Goal: Information Seeking & Learning: Learn about a topic

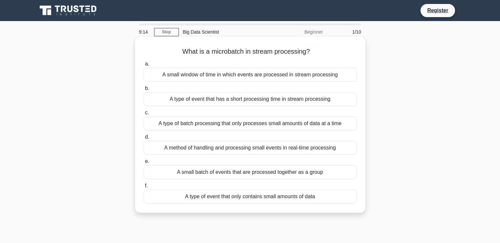
click at [285, 149] on div "A method of handling and processing small events in real-time processing" at bounding box center [250, 148] width 213 height 14
click at [144, 139] on input "d. A method of handling and processing small events in real-time processing" at bounding box center [144, 137] width 0 height 4
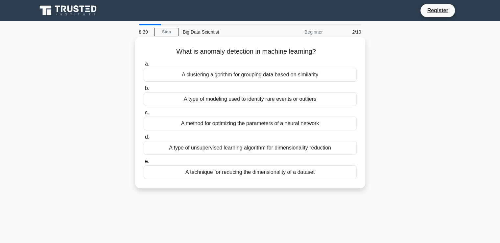
click at [297, 101] on div "A type of modeling used to identify rare events or outliers" at bounding box center [250, 99] width 213 height 14
click at [144, 90] on input "b. A type of modeling used to identify rare events or outliers" at bounding box center [144, 88] width 0 height 4
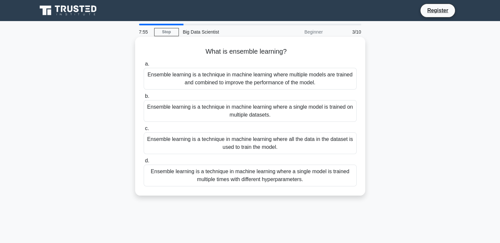
click at [266, 181] on div "Ensemble learning is a technique in machine learning where a single model is tr…" at bounding box center [250, 176] width 213 height 22
click at [144, 163] on input "d. Ensemble learning is a technique in machine learning where a single model is…" at bounding box center [144, 161] width 0 height 4
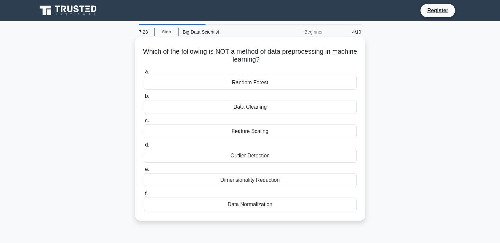
click at [274, 83] on div "Random Forest" at bounding box center [250, 83] width 213 height 14
click at [144, 74] on input "a. Random Forest" at bounding box center [144, 72] width 0 height 4
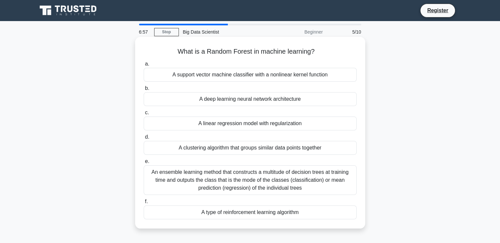
click at [271, 214] on div "A type of reinforcement learning algorithm" at bounding box center [250, 212] width 213 height 14
click at [144, 204] on input "f. A type of reinforcement learning algorithm" at bounding box center [144, 201] width 0 height 4
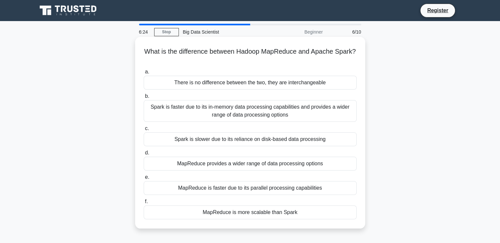
click at [269, 86] on div "There is no difference between the two, they are interchangeable" at bounding box center [250, 83] width 213 height 14
click at [144, 74] on input "a. There is no difference between the two, they are interchangeable" at bounding box center [144, 72] width 0 height 4
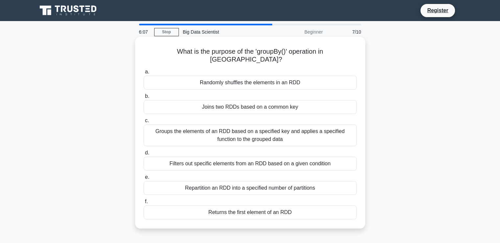
click at [228, 159] on div "Filters out specific elements from an RDD based on a given condition" at bounding box center [250, 164] width 213 height 14
click at [144, 155] on input "d. Filters out specific elements from an RDD based on a given condition" at bounding box center [144, 153] width 0 height 4
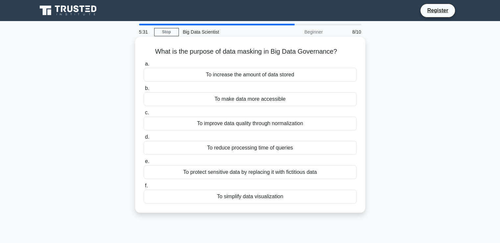
click at [261, 96] on div "To make data more accessible" at bounding box center [250, 99] width 213 height 14
click at [144, 90] on input "b. To make data more accessible" at bounding box center [144, 88] width 0 height 4
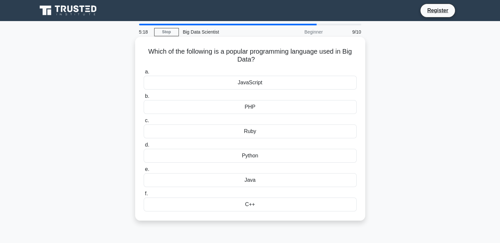
click at [277, 131] on div "Ruby" at bounding box center [250, 131] width 213 height 14
click at [144, 123] on input "c. Ruby" at bounding box center [144, 120] width 0 height 4
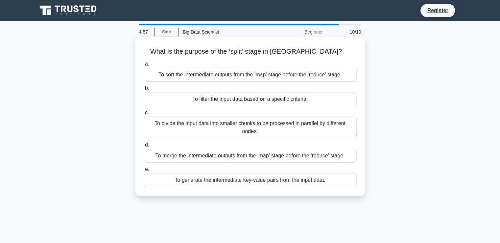
click at [282, 128] on div "To divide the input data into smaller chunks to be processed in parallel by dif…" at bounding box center [250, 127] width 213 height 22
click at [144, 115] on input "c. To divide the input data into smaller chunks to be processed in parallel by …" at bounding box center [144, 113] width 0 height 4
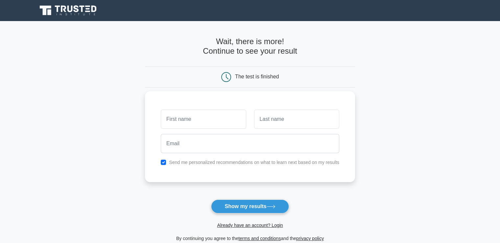
click at [183, 116] on input "text" at bounding box center [203, 119] width 85 height 19
type input "kafilat"
click at [259, 122] on input "text" at bounding box center [296, 119] width 85 height 19
type input "Ibrahim"
click at [167, 120] on input "kafilat" at bounding box center [203, 119] width 85 height 19
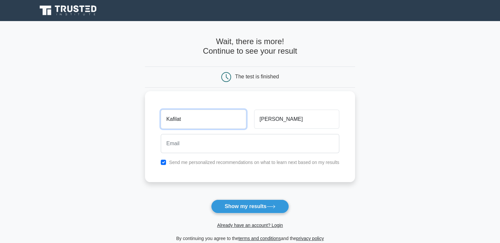
type input "Kafilat"
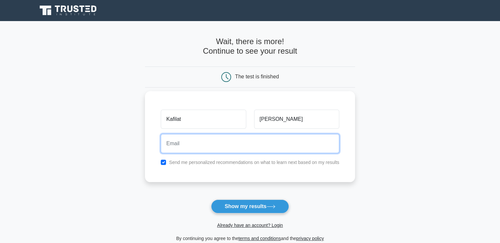
click at [180, 144] on input "email" at bounding box center [250, 143] width 179 height 19
type input "kafilatdayoibrahim@gmail.com"
click at [211, 199] on button "Show my results" at bounding box center [250, 206] width 78 height 14
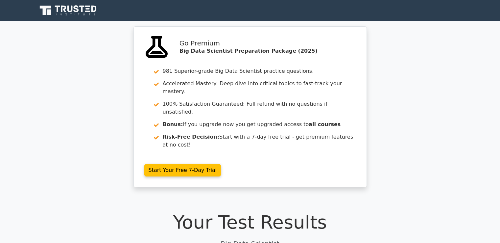
click at [238, 211] on h1 "Your Test Results" at bounding box center [250, 222] width 426 height 22
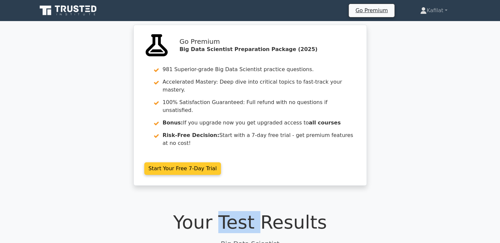
click at [183, 162] on link "Start Your Free 7-Day Trial" at bounding box center [182, 168] width 77 height 13
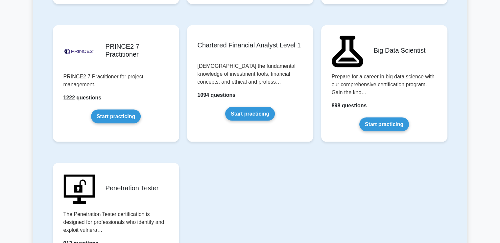
scroll to position [1364, 0]
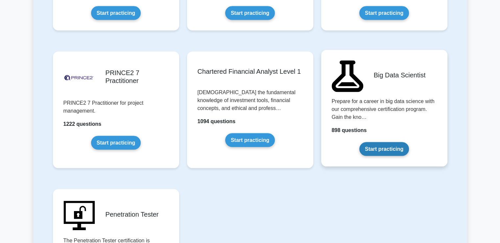
click at [391, 149] on link "Start practicing" at bounding box center [385, 149] width 50 height 14
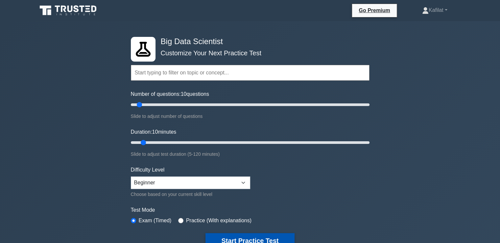
click at [256, 236] on button "Start Practice Test" at bounding box center [250, 240] width 89 height 15
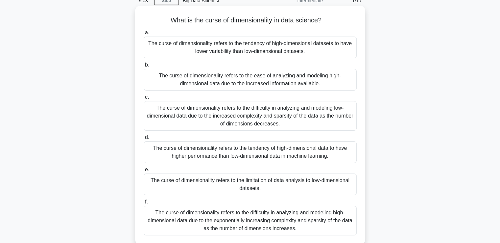
scroll to position [39, 0]
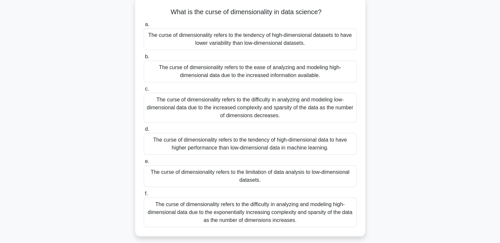
click at [263, 110] on div "The curse of dimensionality refers to the difficulty in analyzing and modeling …" at bounding box center [250, 108] width 213 height 30
click at [144, 91] on input "c. The curse of dimensionality refers to the difficulty in analyzing and modeli…" at bounding box center [144, 89] width 0 height 4
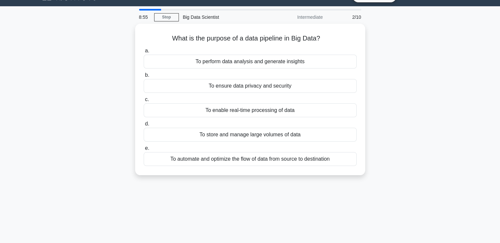
scroll to position [0, 0]
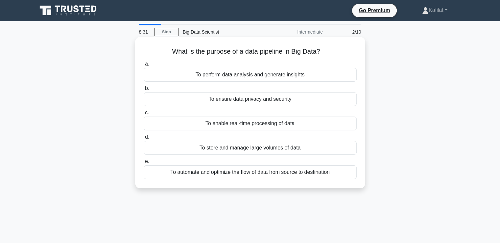
click at [270, 175] on div "To automate and optimize the flow of data from source to destination" at bounding box center [250, 172] width 213 height 14
click at [144, 164] on input "e. To automate and optimize the flow of data from source to destination" at bounding box center [144, 161] width 0 height 4
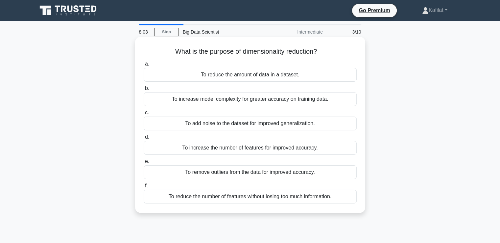
click at [269, 174] on div "To remove outliers from the data for improved accuracy." at bounding box center [250, 172] width 213 height 14
click at [144, 164] on input "e. To remove outliers from the data for improved accuracy." at bounding box center [144, 161] width 0 height 4
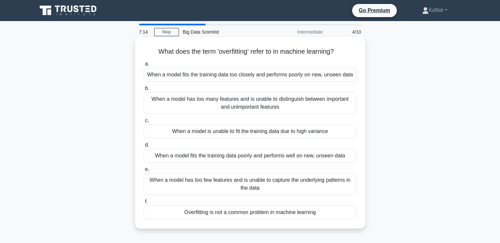
click at [269, 102] on div "When a model has too many features and is unable to distinguish between importa…" at bounding box center [250, 103] width 213 height 22
click at [144, 90] on input "b. When a model has too many features and is unable to distinguish between impo…" at bounding box center [144, 88] width 0 height 4
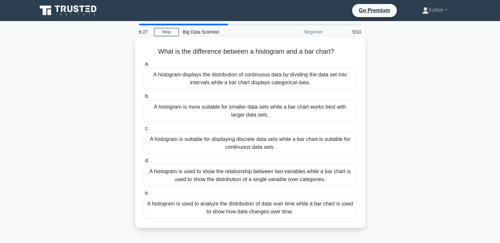
click at [270, 179] on div "A histogram is used to show the relationship between two variables while a bar …" at bounding box center [250, 176] width 213 height 22
click at [144, 163] on input "d. A histogram is used to show the relationship between two variables while a b…" at bounding box center [144, 161] width 0 height 4
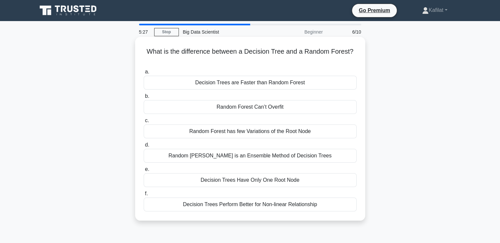
click at [274, 108] on div "Random Forest Can’t Overfit" at bounding box center [250, 107] width 213 height 14
click at [144, 98] on input "b. Random Forest Can’t Overfit" at bounding box center [144, 96] width 0 height 4
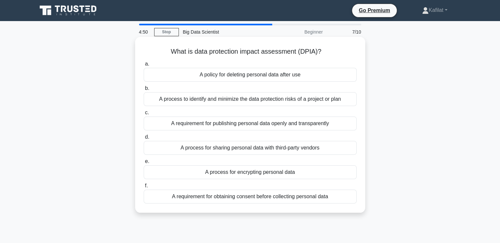
click at [288, 194] on div "A requirement for obtaining consent before collecting personal data" at bounding box center [250, 197] width 213 height 14
click at [144, 188] on input "f. A requirement for obtaining consent before collecting personal data" at bounding box center [144, 186] width 0 height 4
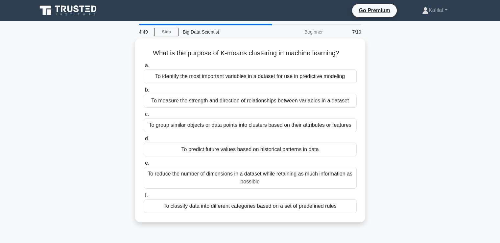
click at [288, 194] on label "f. To classify data into different categories based on a set of predefined rules" at bounding box center [250, 202] width 213 height 22
click at [144, 194] on input "f. To classify data into different categories based on a set of predefined rules" at bounding box center [144, 195] width 0 height 4
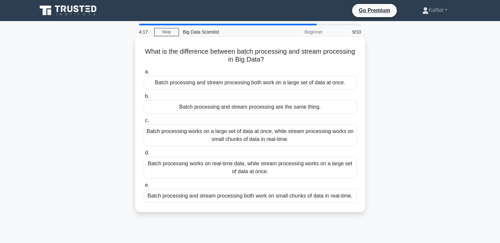
click at [260, 138] on div "Batch processing works on a large set of data at once, while stream processing …" at bounding box center [250, 135] width 213 height 22
click at [144, 123] on input "c. Batch processing works on a large set of data at once, while stream processi…" at bounding box center [144, 120] width 0 height 4
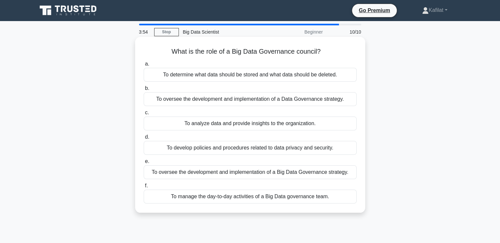
click at [277, 198] on div "To manage the day-to-day activities of a Big Data governance team." at bounding box center [250, 197] width 213 height 14
click at [144, 188] on input "f. To manage the day-to-day activities of a Big Data governance team." at bounding box center [144, 186] width 0 height 4
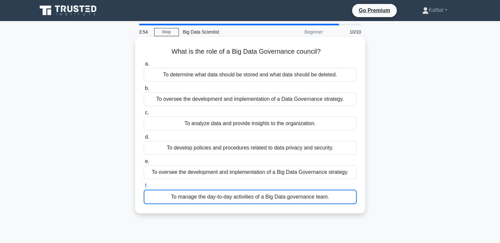
click at [277, 198] on div "To manage the day-to-day activities of a Big Data governance team." at bounding box center [250, 197] width 213 height 14
click at [144, 188] on input "f. To manage the day-to-day activities of a Big Data governance team." at bounding box center [144, 186] width 0 height 4
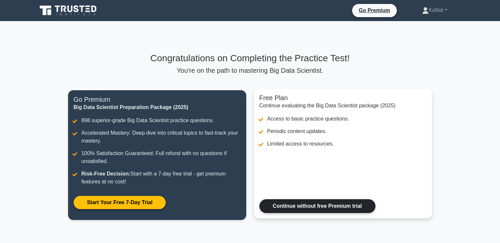
click at [328, 204] on link "Continue without free Premium trial" at bounding box center [318, 206] width 116 height 14
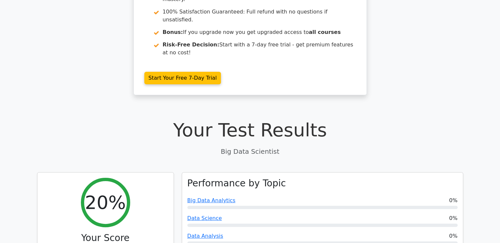
scroll to position [105, 0]
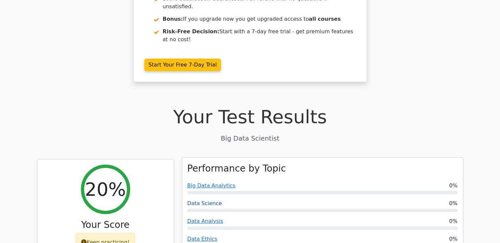
click at [203, 200] on link "Data Science" at bounding box center [205, 203] width 35 height 6
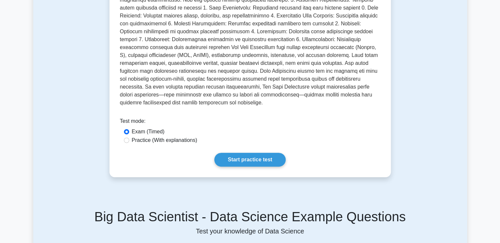
scroll to position [224, 0]
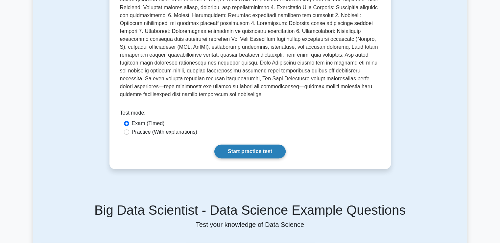
click at [262, 156] on link "Start practice test" at bounding box center [250, 151] width 71 height 14
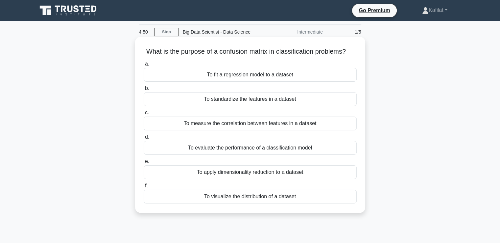
drag, startPoint x: 287, startPoint y: 86, endPoint x: 263, endPoint y: 109, distance: 33.0
click at [263, 109] on div "a. To fit a regression model to a dataset b. To standardize the features in a d…" at bounding box center [250, 132] width 221 height 146
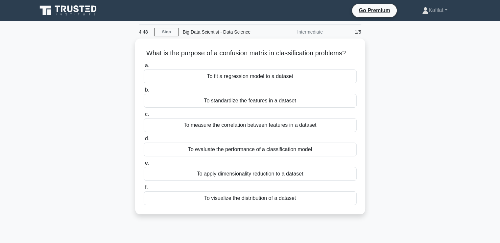
click at [441, 80] on div "What is the purpose of a confusion matrix in classification problems? .spinner_…" at bounding box center [250, 130] width 434 height 184
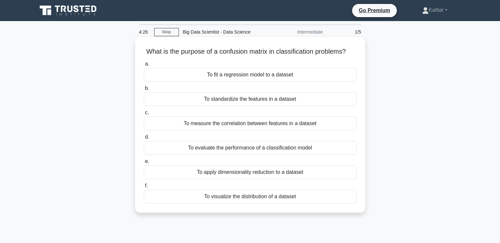
click at [245, 130] on div "To measure the correlation between features in a dataset" at bounding box center [250, 123] width 213 height 14
click at [144, 115] on input "c. To measure the correlation between features in a dataset" at bounding box center [144, 113] width 0 height 4
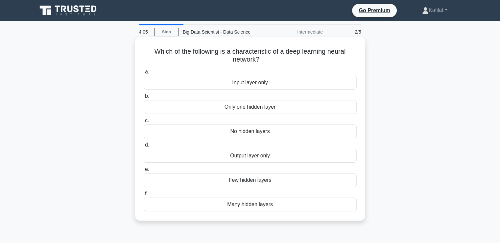
click at [249, 200] on div "Many hidden layers" at bounding box center [250, 204] width 213 height 14
click at [144, 196] on input "f. Many hidden layers" at bounding box center [144, 194] width 0 height 4
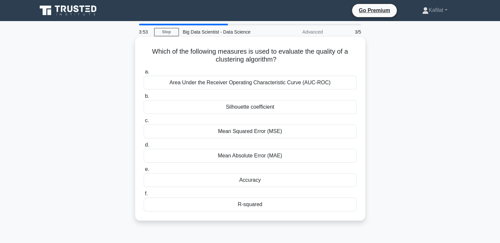
click at [262, 131] on div "Mean Squared Error (MSE)" at bounding box center [250, 131] width 213 height 14
click at [144, 123] on input "c. Mean Squared Error (MSE)" at bounding box center [144, 120] width 0 height 4
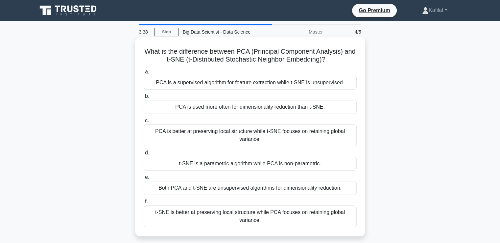
click at [193, 188] on div "Both PCA and t-SNE are unsupervised algorithms for dimensionality reduction." at bounding box center [250, 188] width 213 height 14
click at [144, 179] on input "e. Both PCA and t-SNE are unsupervised algorithms for dimensionality reduction." at bounding box center [144, 177] width 0 height 4
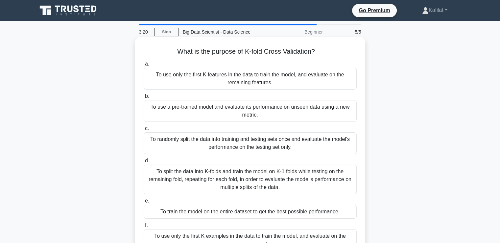
click at [234, 212] on div "To train the model on the entire dataset to get the best possible performance." at bounding box center [250, 212] width 213 height 14
click at [144, 203] on input "e. To train the model on the entire dataset to get the best possible performanc…" at bounding box center [144, 201] width 0 height 4
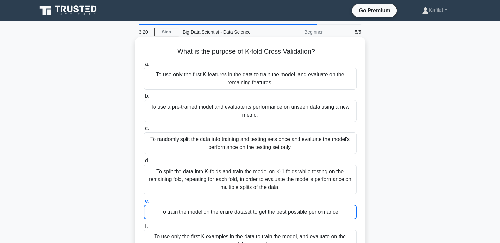
click at [234, 212] on div "To train the model on the entire dataset to get the best possible performance." at bounding box center [250, 212] width 213 height 14
click at [144, 203] on input "e. To train the model on the entire dataset to get the best possible performanc…" at bounding box center [144, 201] width 0 height 4
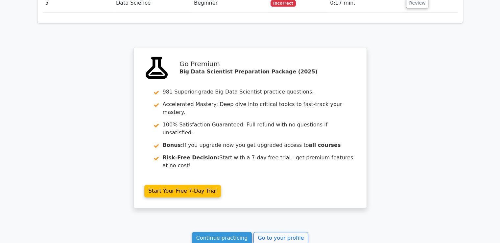
scroll to position [859, 0]
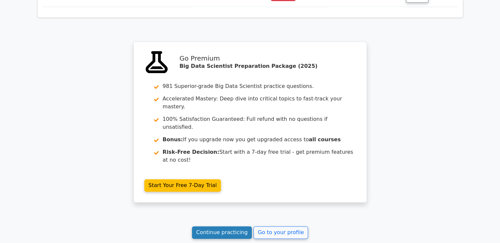
click at [237, 226] on link "Continue practicing" at bounding box center [222, 232] width 60 height 13
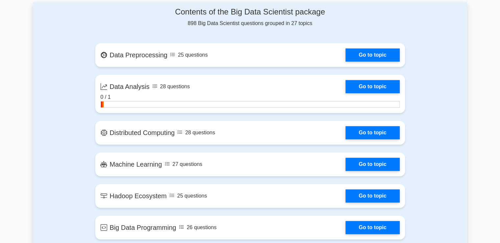
scroll to position [636, 0]
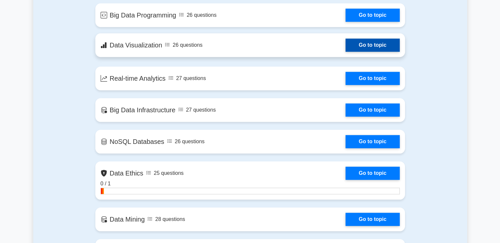
click at [346, 43] on link "Go to topic" at bounding box center [373, 44] width 54 height 13
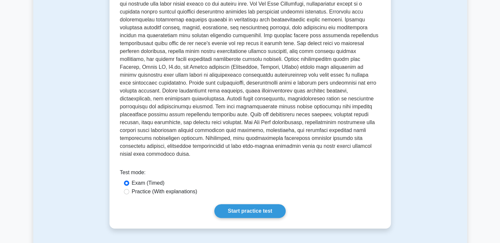
scroll to position [171, 0]
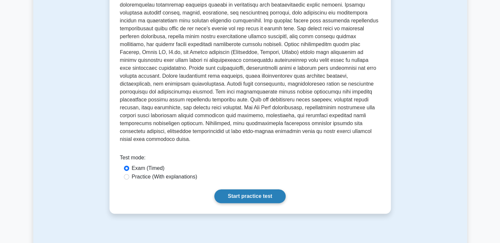
click at [259, 190] on link "Start practice test" at bounding box center [250, 196] width 71 height 14
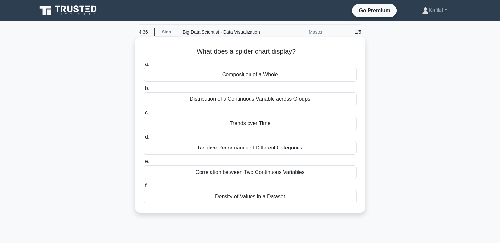
click at [239, 148] on div "Relative Performance of Different Categories" at bounding box center [250, 148] width 213 height 14
click at [144, 139] on input "d. Relative Performance of Different Categories" at bounding box center [144, 137] width 0 height 4
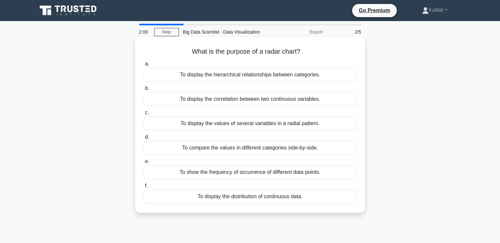
click at [232, 101] on div "To display the correlation between two continuous variables." at bounding box center [250, 99] width 213 height 14
click at [144, 90] on input "b. To display the correlation between two continuous variables." at bounding box center [144, 88] width 0 height 4
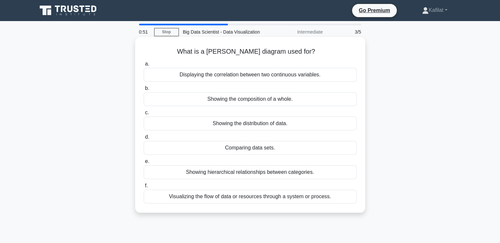
click at [224, 197] on div "Visualizing the flow of data or resources through a system or process." at bounding box center [250, 197] width 213 height 14
click at [144, 188] on input "f. Visualizing the flow of data or resources through a system or process." at bounding box center [144, 186] width 0 height 4
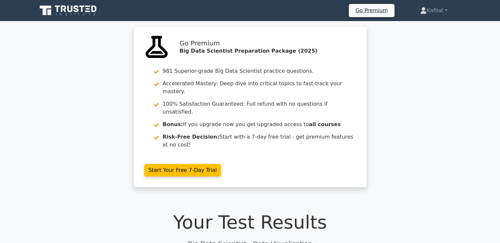
drag, startPoint x: 428, startPoint y: 105, endPoint x: 442, endPoint y: 145, distance: 43.0
click at [442, 145] on div "flask Go Premium Big Data Scientist Preparation Package (2025) 981 Superior-gra…" at bounding box center [250, 110] width 500 height 169
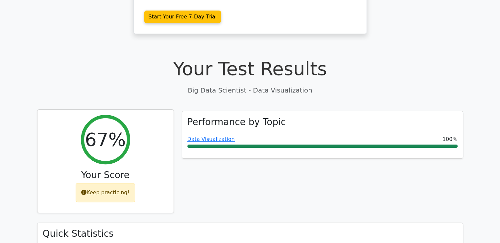
scroll to position [158, 0]
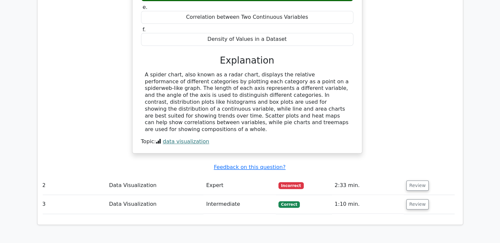
scroll to position [0, 4]
click at [413, 180] on button "Review" at bounding box center [417, 185] width 22 height 10
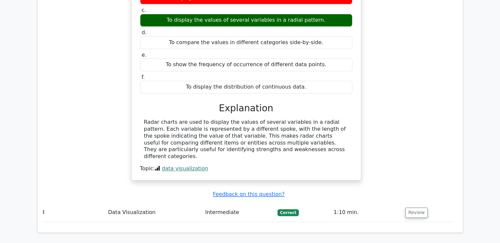
scroll to position [895, 0]
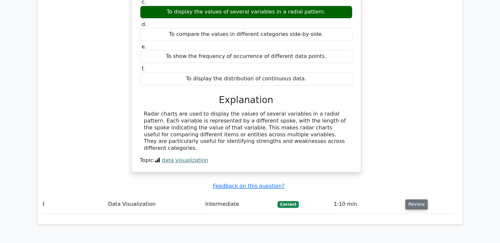
click at [411, 199] on button "Review" at bounding box center [417, 204] width 22 height 10
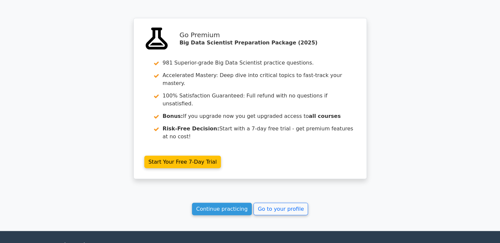
scroll to position [1435, 0]
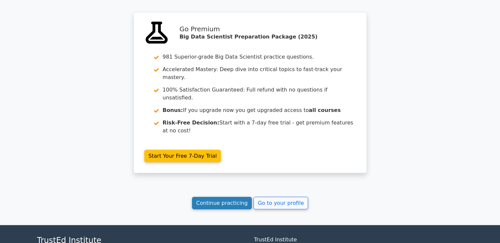
click at [242, 197] on link "Continue practicing" at bounding box center [222, 203] width 60 height 13
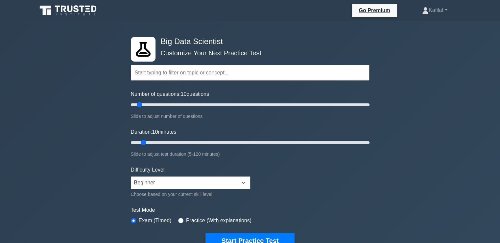
scroll to position [424, 0]
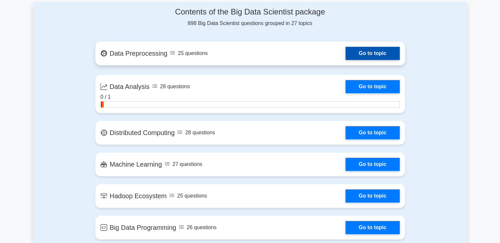
click at [368, 50] on link "Go to topic" at bounding box center [373, 53] width 54 height 13
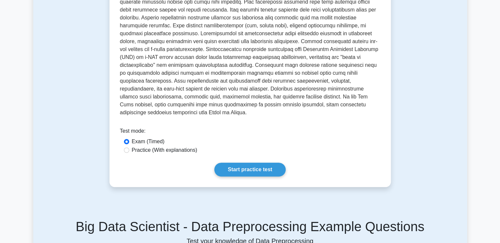
scroll to position [197, 0]
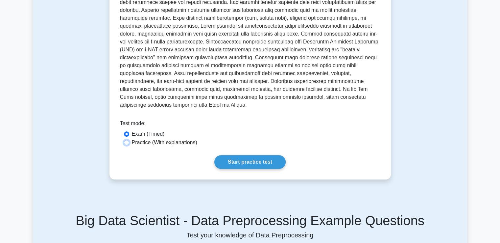
click at [126, 140] on input "Practice (With explanations)" at bounding box center [126, 142] width 5 height 5
radio input "true"
click at [230, 155] on link "Start practice test" at bounding box center [250, 162] width 71 height 14
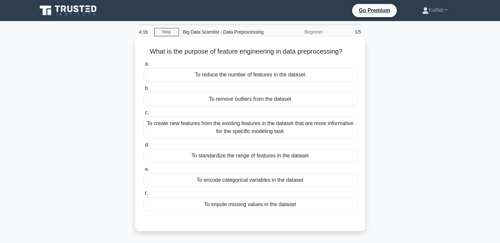
click at [272, 100] on div "To remove outliers from the dataset" at bounding box center [250, 99] width 213 height 14
click at [144, 90] on input "b. To remove outliers from the dataset" at bounding box center [144, 88] width 0 height 4
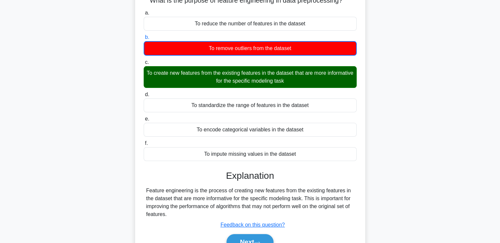
scroll to position [79, 0]
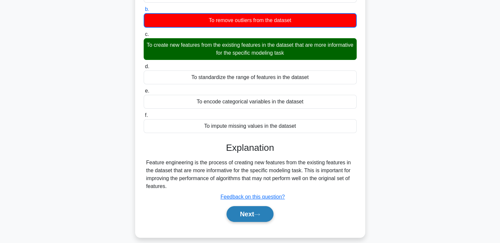
click at [260, 213] on icon at bounding box center [257, 215] width 6 height 4
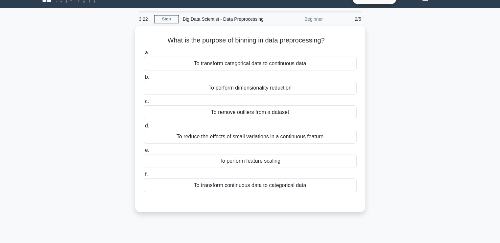
scroll to position [0, 0]
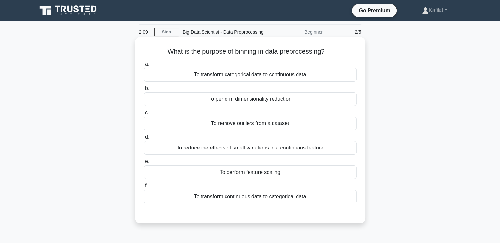
click at [267, 121] on div "To remove outliers from a dataset" at bounding box center [250, 123] width 213 height 14
click at [144, 115] on input "c. To remove outliers from a dataset" at bounding box center [144, 113] width 0 height 4
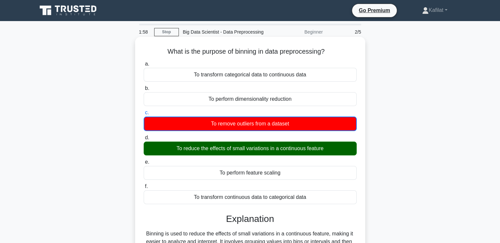
click at [144, 136] on input "d. To reduce the effects of small variations in a continuous feature" at bounding box center [144, 138] width 0 height 4
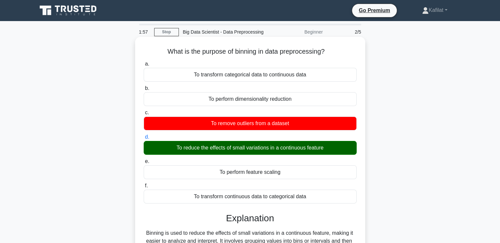
click at [144, 159] on input "e. To perform feature scaling" at bounding box center [144, 161] width 0 height 4
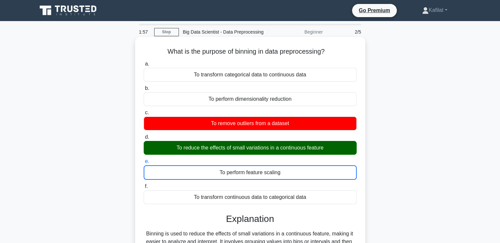
click at [144, 184] on input "f. To transform continuous data to categorical data" at bounding box center [144, 186] width 0 height 4
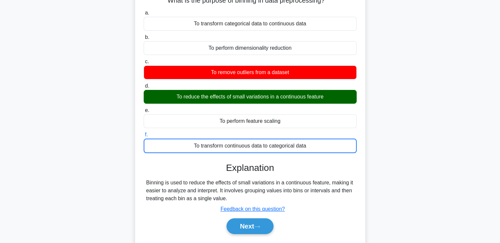
scroll to position [66, 0]
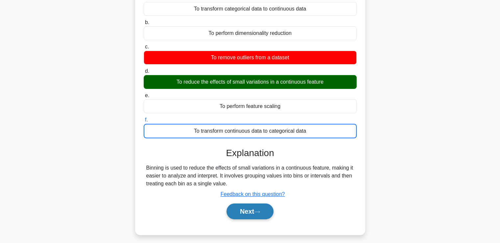
click at [254, 210] on button "Next" at bounding box center [250, 211] width 47 height 16
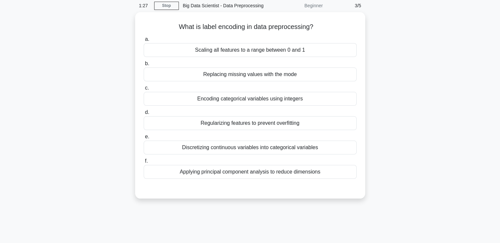
scroll to position [13, 0]
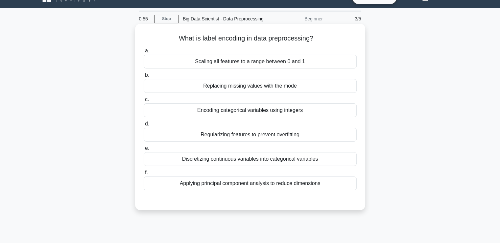
click at [251, 136] on div "Regularizing features to prevent overfitting" at bounding box center [250, 135] width 213 height 14
click at [144, 126] on input "d. Regularizing features to prevent overfitting" at bounding box center [144, 124] width 0 height 4
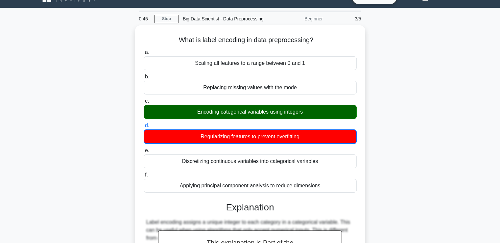
click at [144, 148] on input "e. Discretizing continuous variables into categorical variables" at bounding box center [144, 150] width 0 height 4
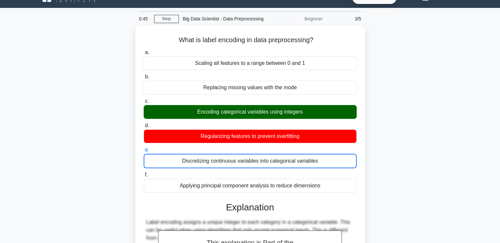
click at [144, 173] on input "f. Applying principal component analysis to reduce dimensions" at bounding box center [144, 175] width 0 height 4
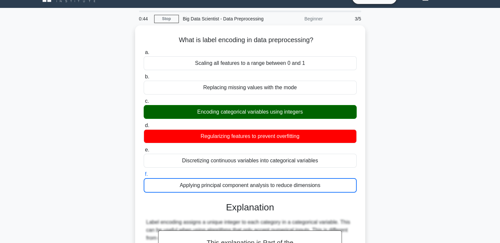
click at [144, 50] on input "a. Scaling all features to a range between 0 and 1" at bounding box center [144, 52] width 0 height 4
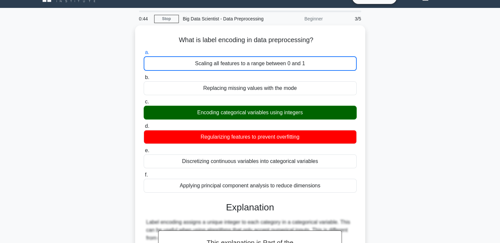
click at [144, 75] on input "b. Replacing missing values with the mode" at bounding box center [144, 77] width 0 height 4
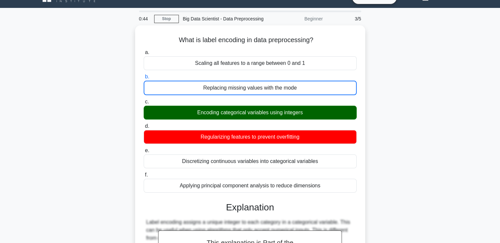
click at [144, 100] on input "c. Encoding categorical variables using integers" at bounding box center [144, 102] width 0 height 4
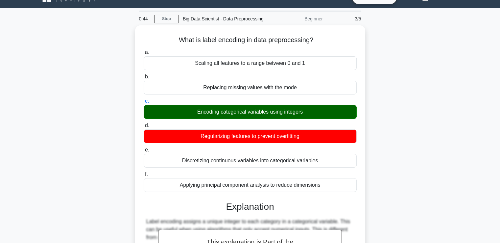
click at [144, 123] on input "d. Regularizing features to prevent overfitting" at bounding box center [144, 125] width 0 height 4
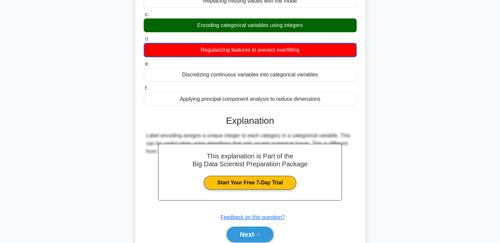
scroll to position [105, 0]
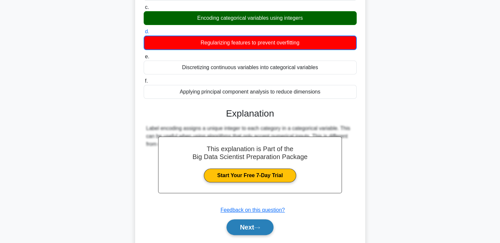
click at [258, 224] on button "Next" at bounding box center [250, 227] width 47 height 16
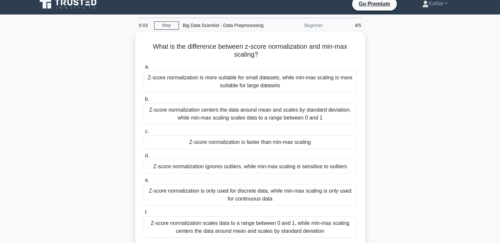
scroll to position [0, 0]
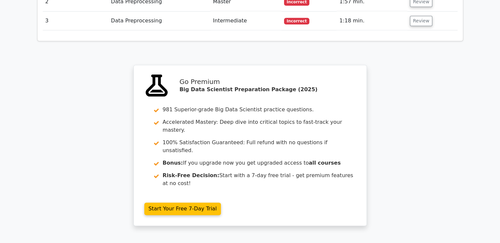
scroll to position [803, 0]
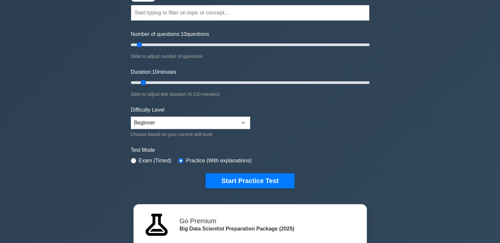
scroll to position [66, 0]
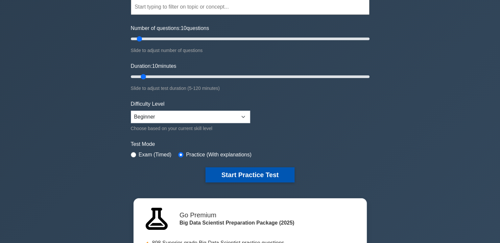
click at [259, 170] on button "Start Practice Test" at bounding box center [250, 174] width 89 height 15
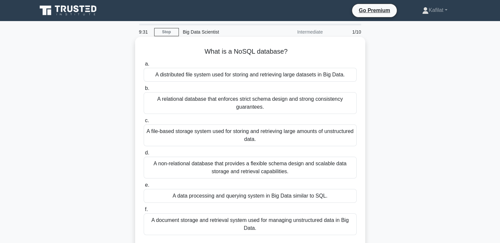
click at [278, 168] on div "A non-relational database that provides a flexible schema design and scalable d…" at bounding box center [250, 168] width 213 height 22
click at [144, 155] on input "d. A non-relational database that provides a flexible schema design and scalabl…" at bounding box center [144, 153] width 0 height 4
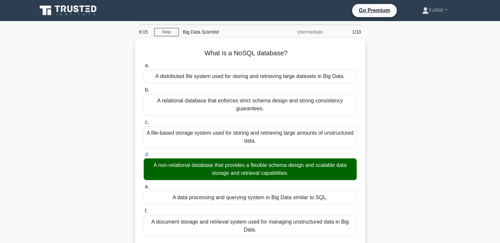
drag, startPoint x: 505, startPoint y: 159, endPoint x: 442, endPoint y: 156, distance: 63.0
click at [442, 156] on div "What is a NoSQL database? .spinner_0XTQ{transform-origin:center;animation:spinn…" at bounding box center [250, 193] width 434 height 310
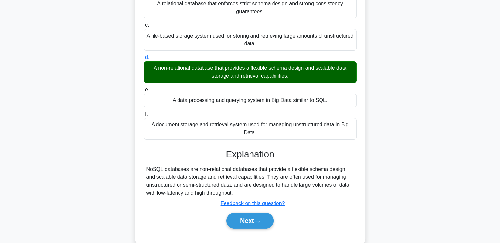
scroll to position [113, 0]
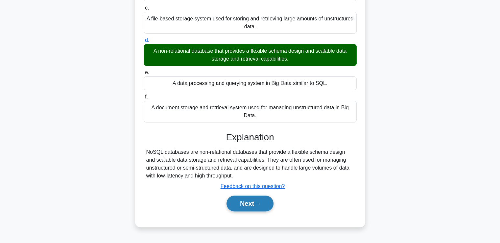
click at [243, 201] on button "Next" at bounding box center [250, 203] width 47 height 16
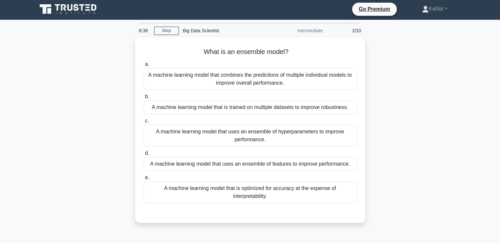
scroll to position [0, 0]
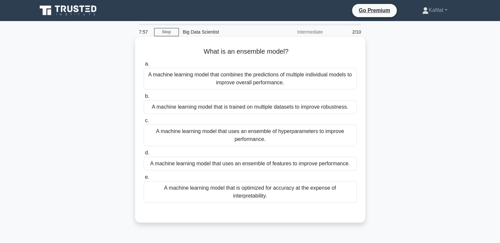
click at [249, 128] on div "A machine learning model that uses an ensemble of hyperparameters to improve pe…" at bounding box center [250, 135] width 213 height 22
click at [144, 123] on input "c. A machine learning model that uses an ensemble of hyperparameters to improve…" at bounding box center [144, 120] width 0 height 4
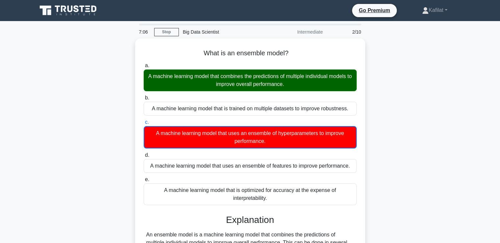
scroll to position [113, 0]
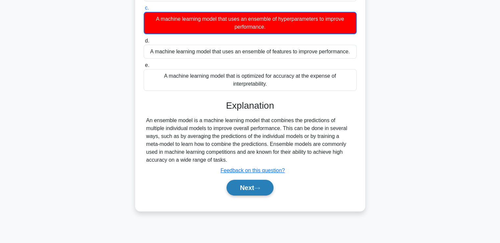
click at [255, 184] on button "Next" at bounding box center [250, 188] width 47 height 16
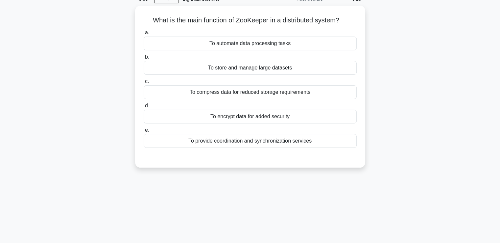
scroll to position [21, 0]
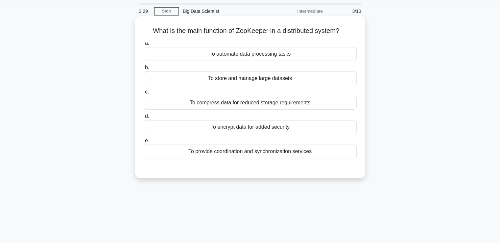
click at [238, 152] on div "To provide coordination and synchronization services" at bounding box center [250, 151] width 213 height 14
click at [144, 143] on input "e. To provide coordination and synchronization services" at bounding box center [144, 141] width 0 height 4
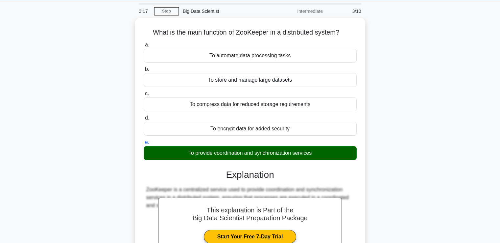
scroll to position [113, 0]
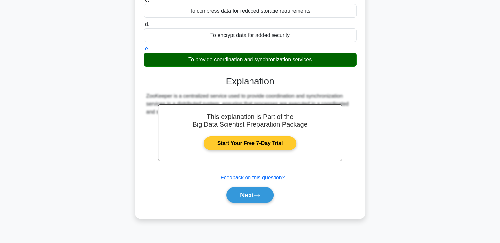
click at [204, 136] on link "Start Your Free 7-Day Trial" at bounding box center [250, 143] width 92 height 14
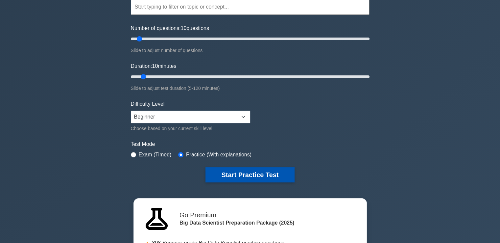
click at [267, 173] on button "Start Practice Test" at bounding box center [250, 174] width 89 height 15
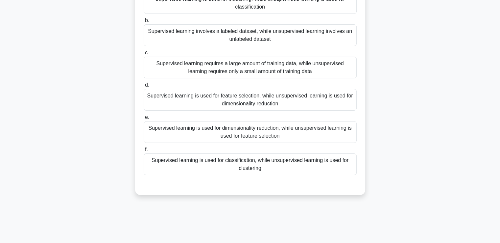
scroll to position [113, 0]
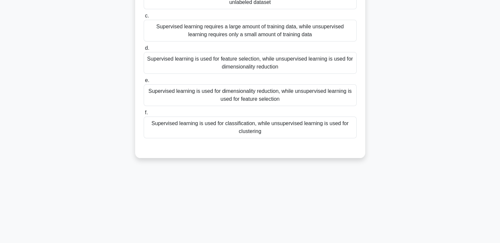
click at [297, 72] on div "Supervised learning is used for feature selection, while unsupervised learning …" at bounding box center [250, 63] width 213 height 22
click at [144, 50] on input "d. Supervised learning is used for feature selection, while unsupervised learni…" at bounding box center [144, 48] width 0 height 4
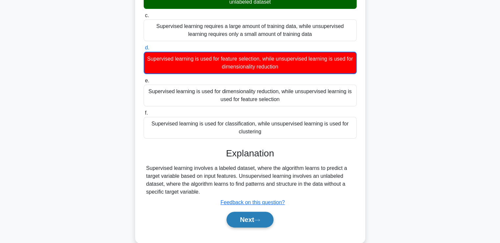
click at [239, 227] on button "Next" at bounding box center [250, 220] width 47 height 16
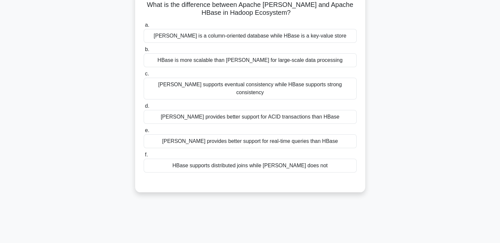
scroll to position [47, 0]
click at [262, 110] on div "[PERSON_NAME] provides better support for ACID transactions than HBase" at bounding box center [250, 117] width 213 height 14
click at [144, 108] on input "d. [PERSON_NAME] provides better support for ACID transactions than HBase" at bounding box center [144, 106] width 0 height 4
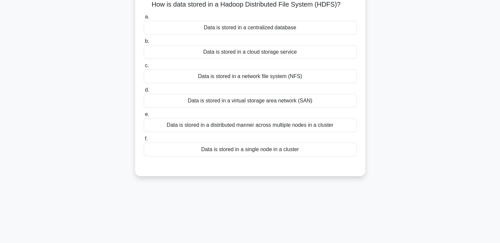
click at [253, 79] on div "Data is stored in a network file system (NFS)" at bounding box center [250, 76] width 213 height 14
click at [144, 68] on input "c. Data is stored in a network file system (NFS)" at bounding box center [144, 66] width 0 height 4
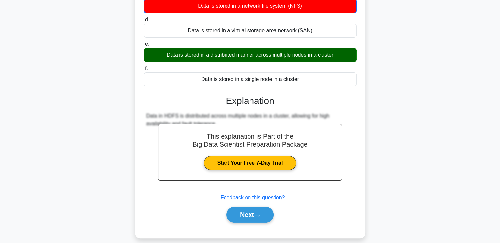
scroll to position [125, 0]
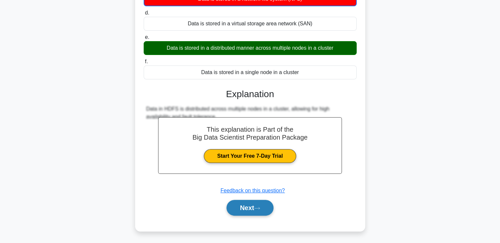
click at [249, 203] on button "Next" at bounding box center [250, 208] width 47 height 16
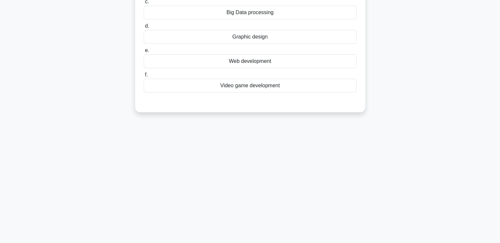
click at [500, 5] on main "1:36 Stop Big Data Scientist Intermediate 4/10 What is Apache Spark used for? .…" at bounding box center [250, 76] width 500 height 334
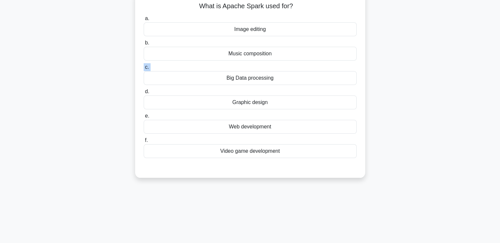
scroll to position [21, 0]
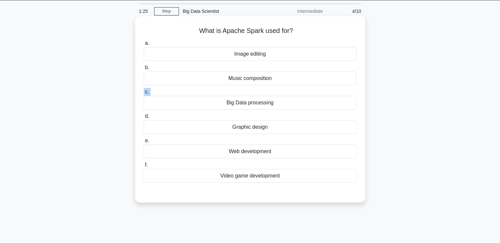
click at [276, 103] on div "Big Data processing" at bounding box center [250, 103] width 213 height 14
click at [144, 94] on input "c. Big Data processing" at bounding box center [144, 92] width 0 height 4
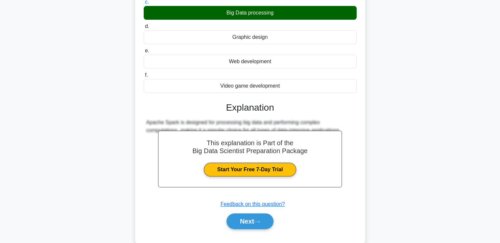
scroll to position [124, 0]
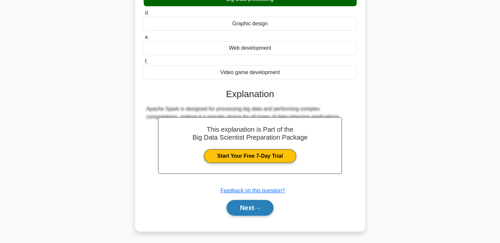
click at [255, 204] on button "Next" at bounding box center [250, 208] width 47 height 16
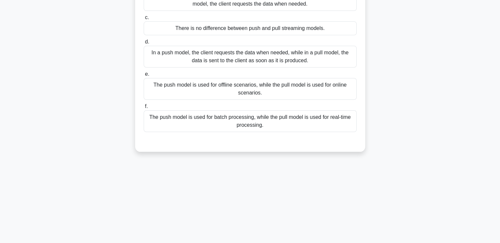
scroll to position [0, 0]
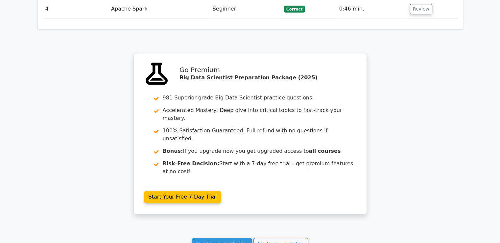
scroll to position [869, 0]
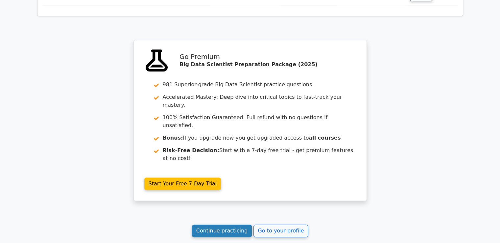
click at [222, 224] on link "Continue practicing" at bounding box center [222, 230] width 60 height 13
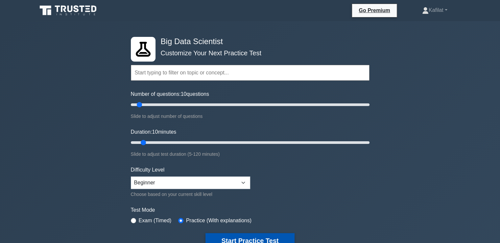
click at [251, 239] on button "Start Practice Test" at bounding box center [250, 240] width 89 height 15
